Goal: Task Accomplishment & Management: Use online tool/utility

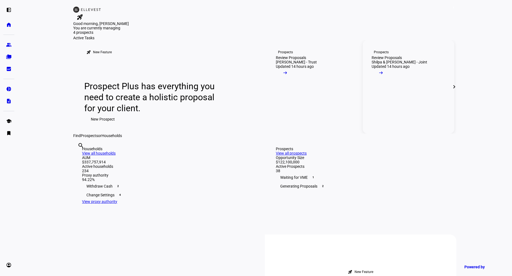
click at [407, 64] on div "Shilpa & [PERSON_NAME] - Joint" at bounding box center [399, 62] width 56 height 4
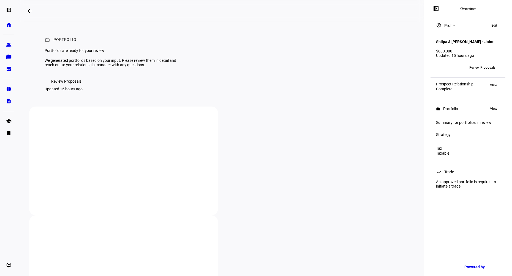
click at [29, 9] on mat-icon "arrow_backwards" at bounding box center [29, 11] width 7 height 7
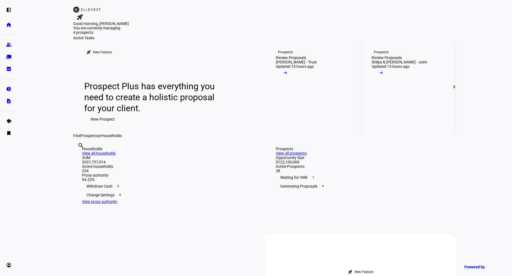
click at [405, 127] on link "Prospects Review Proposals Shilpa & [PERSON_NAME] - Joint Updated 15 hours ago …" at bounding box center [408, 87] width 91 height 94
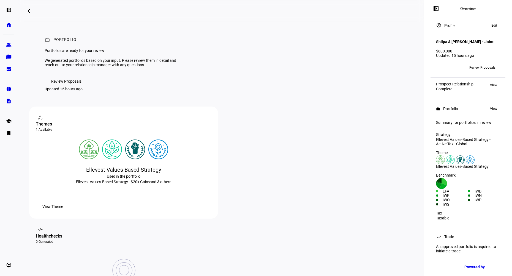
scroll to position [59, 0]
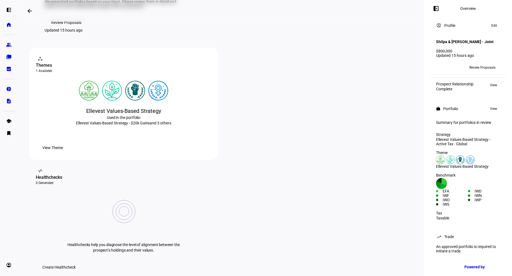
click at [76, 262] on span "Create Healthcheck" at bounding box center [58, 267] width 33 height 11
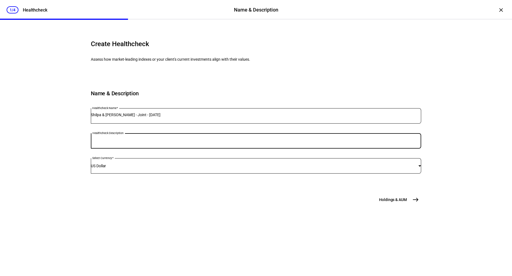
click at [226, 142] on input "Healthcheck Description" at bounding box center [256, 140] width 330 height 4
type input "Health Check"
click at [419, 205] on span "east" at bounding box center [415, 199] width 11 height 11
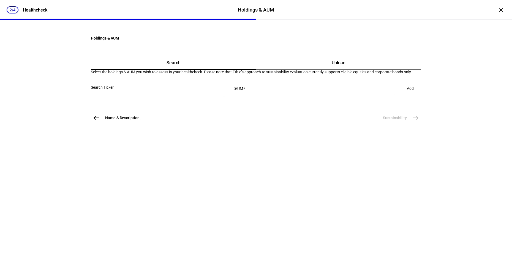
click at [338, 70] on div "Upload" at bounding box center [338, 62] width 165 height 13
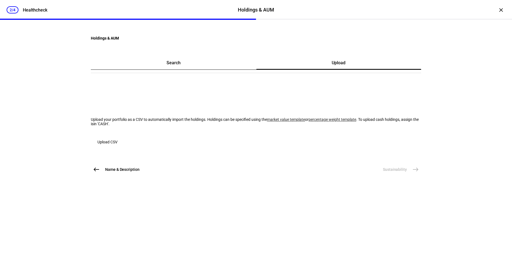
click at [267, 122] on link "market value template" at bounding box center [286, 119] width 38 height 4
click at [124, 149] on span "button" at bounding box center [107, 142] width 33 height 13
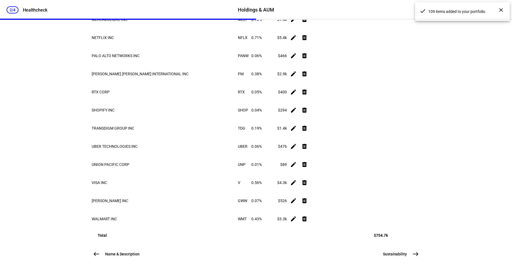
scroll to position [2438, 0]
click at [406, 258] on button "Sustainability east" at bounding box center [400, 254] width 42 height 11
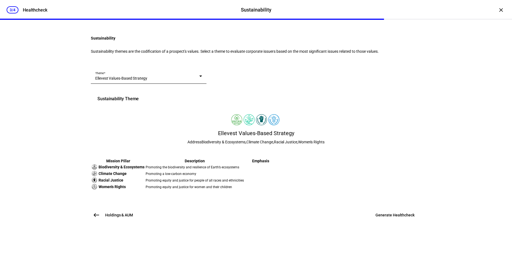
scroll to position [76, 0]
click at [398, 218] on span "Generate Healthcheck" at bounding box center [394, 216] width 39 height 6
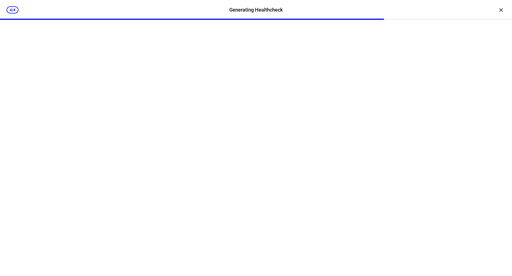
scroll to position [0, 0]
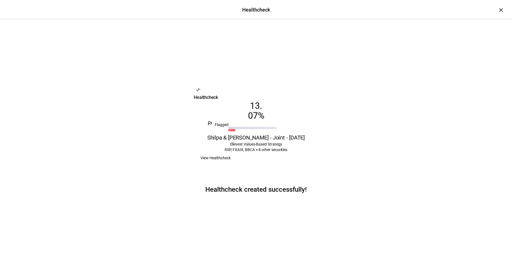
click at [237, 164] on span at bounding box center [215, 158] width 43 height 11
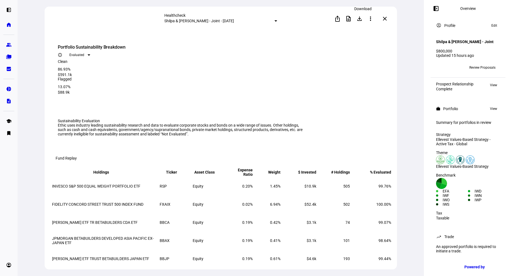
click at [363, 15] on span at bounding box center [359, 18] width 13 height 13
click at [386, 17] on mat-icon "close" at bounding box center [384, 18] width 7 height 7
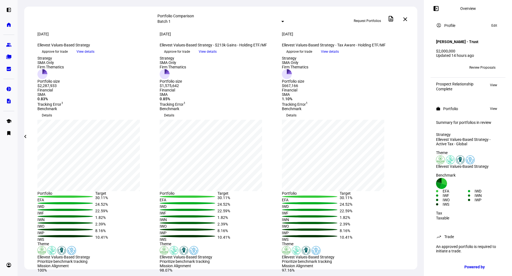
click at [407, 17] on mat-icon "close" at bounding box center [405, 19] width 7 height 7
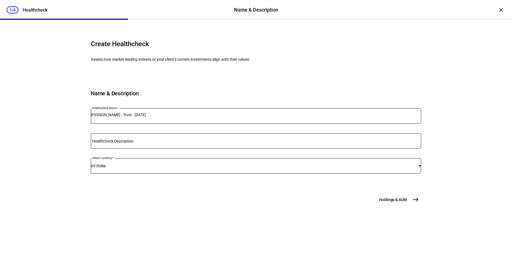
click at [217, 142] on input "Healthcheck Description" at bounding box center [256, 140] width 330 height 4
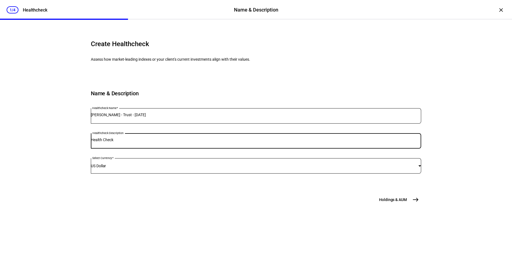
type input "Health Check"
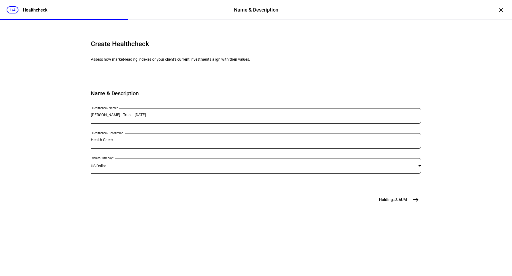
click at [412, 205] on span "east" at bounding box center [415, 199] width 11 height 11
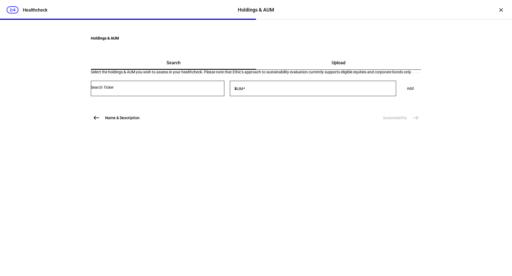
click at [336, 70] on span "Upload" at bounding box center [338, 62] width 14 height 13
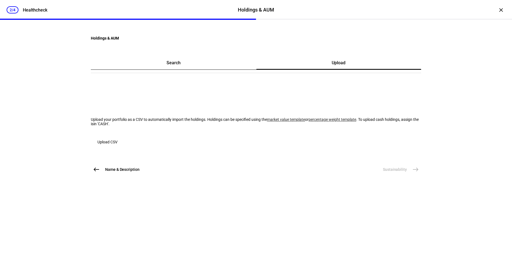
click at [267, 122] on link "market value template" at bounding box center [286, 119] width 38 height 4
click at [124, 149] on span "button" at bounding box center [107, 142] width 33 height 13
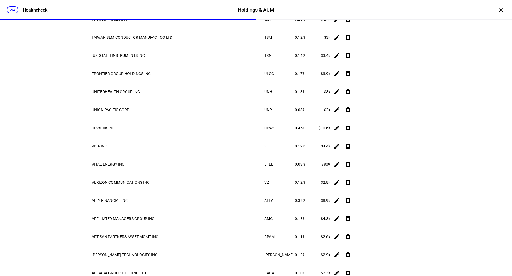
scroll to position [5219, 0]
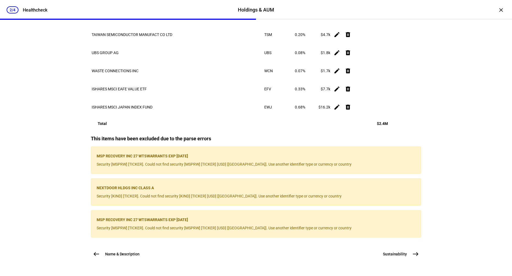
click at [150, 186] on p "NEXTDOOR HLDGS INC CLASS A" at bounding box center [256, 188] width 319 height 4
copy p "NEXTDOOR HLDGS INC CLASS A"
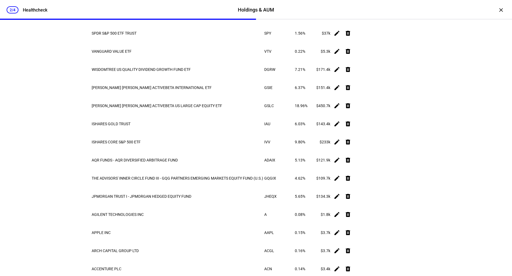
scroll to position [0, 0]
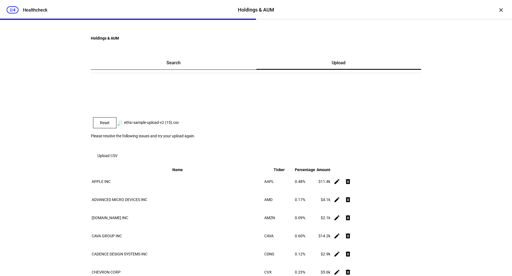
click at [124, 155] on span "button" at bounding box center [107, 155] width 33 height 13
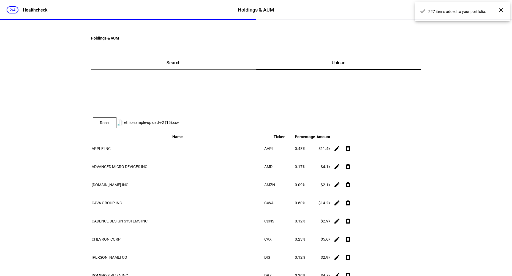
click at [465, 68] on div "2/4 Healthcheck Holdings & AUM Holdings & AUM Healthcheck × Holdings & AUM Sear…" at bounding box center [256, 138] width 512 height 276
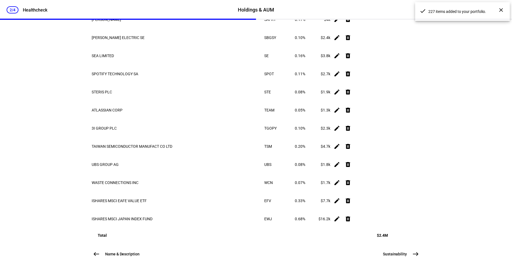
click at [414, 256] on mat-icon "east" at bounding box center [415, 254] width 7 height 7
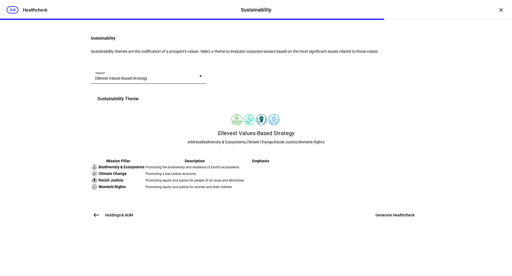
scroll to position [76, 0]
click at [396, 218] on span "Generate Healthcheck" at bounding box center [394, 216] width 39 height 6
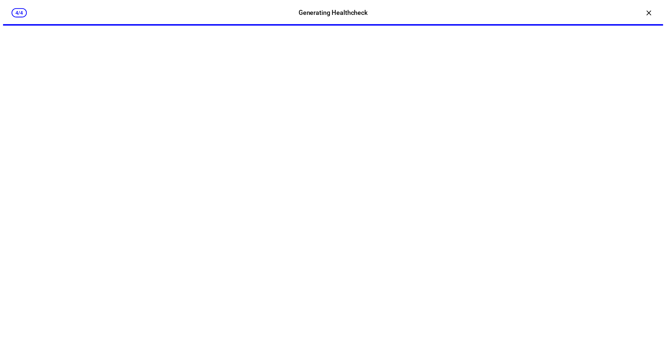
scroll to position [0, 0]
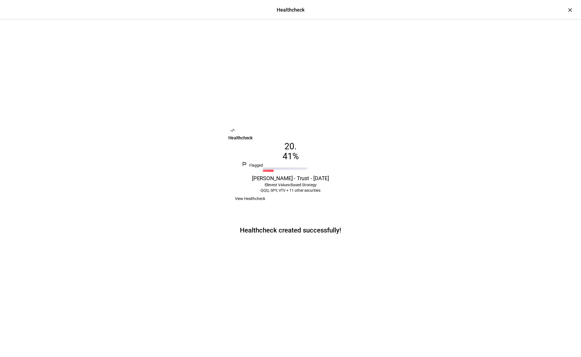
click at [265, 204] on span "View Healthcheck" at bounding box center [250, 198] width 30 height 11
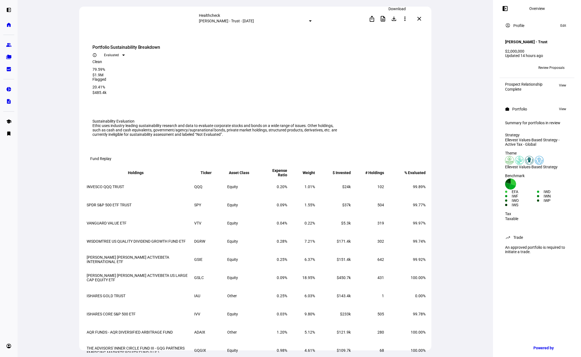
click at [396, 18] on mat-icon "file_download" at bounding box center [394, 18] width 7 height 7
click at [422, 18] on button "close" at bounding box center [419, 18] width 11 height 11
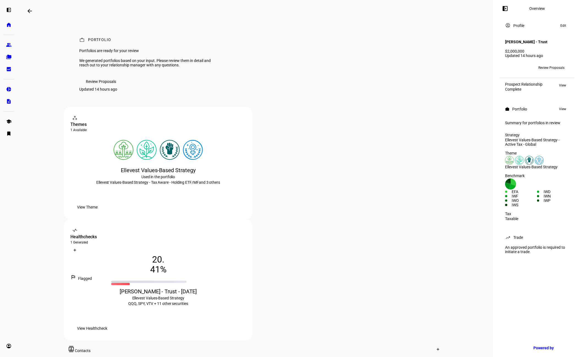
click at [97, 87] on span "Review Proposals" at bounding box center [101, 81] width 30 height 11
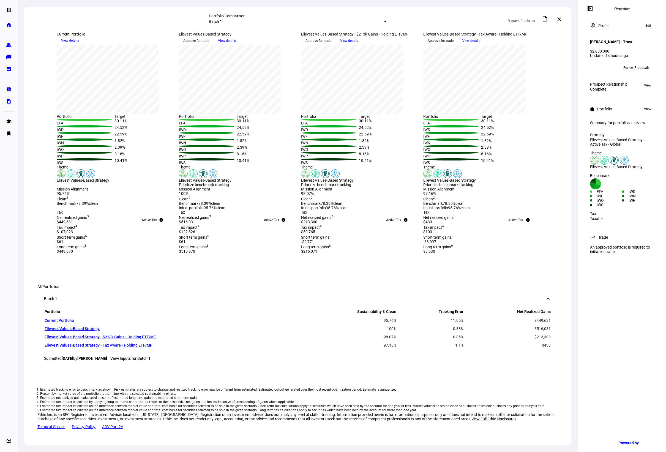
scroll to position [100, 0]
